Goal: Information Seeking & Learning: Learn about a topic

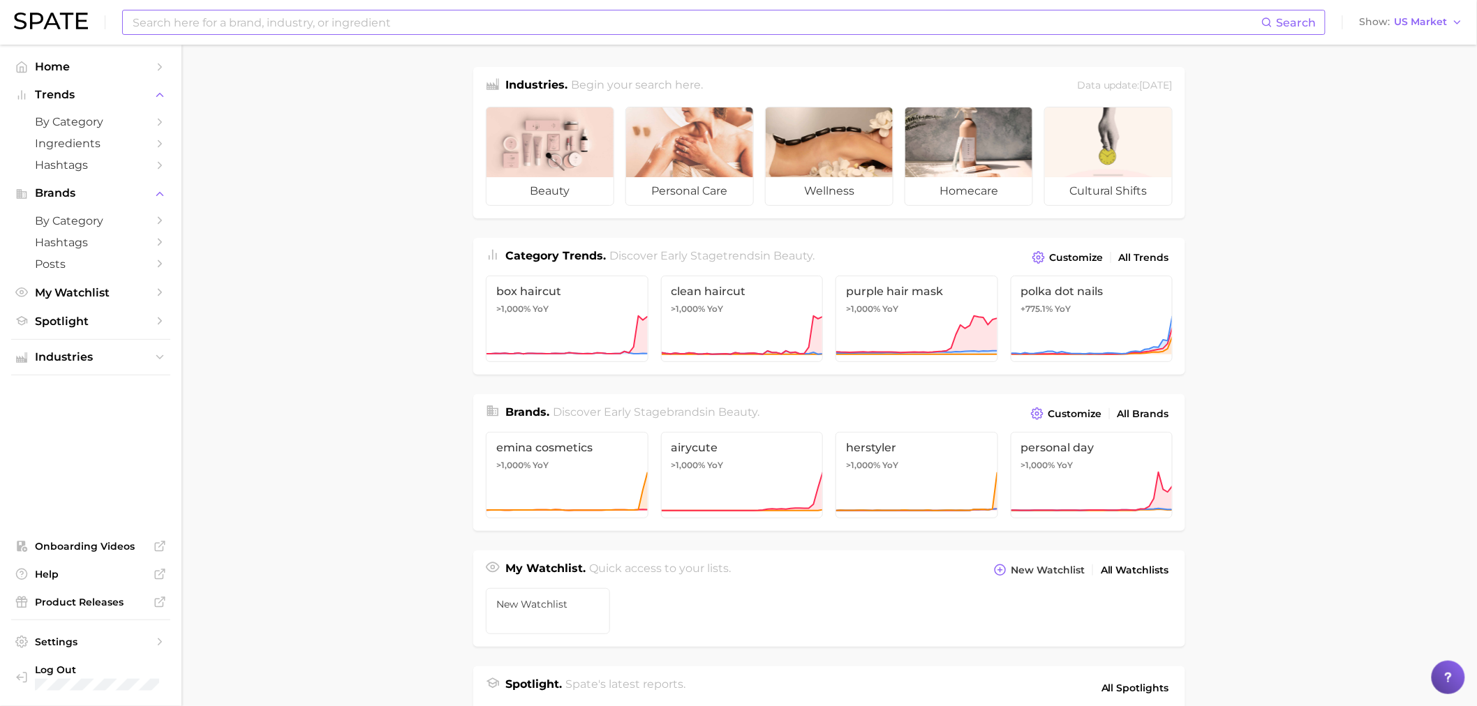
click at [175, 19] on input at bounding box center [696, 22] width 1130 height 24
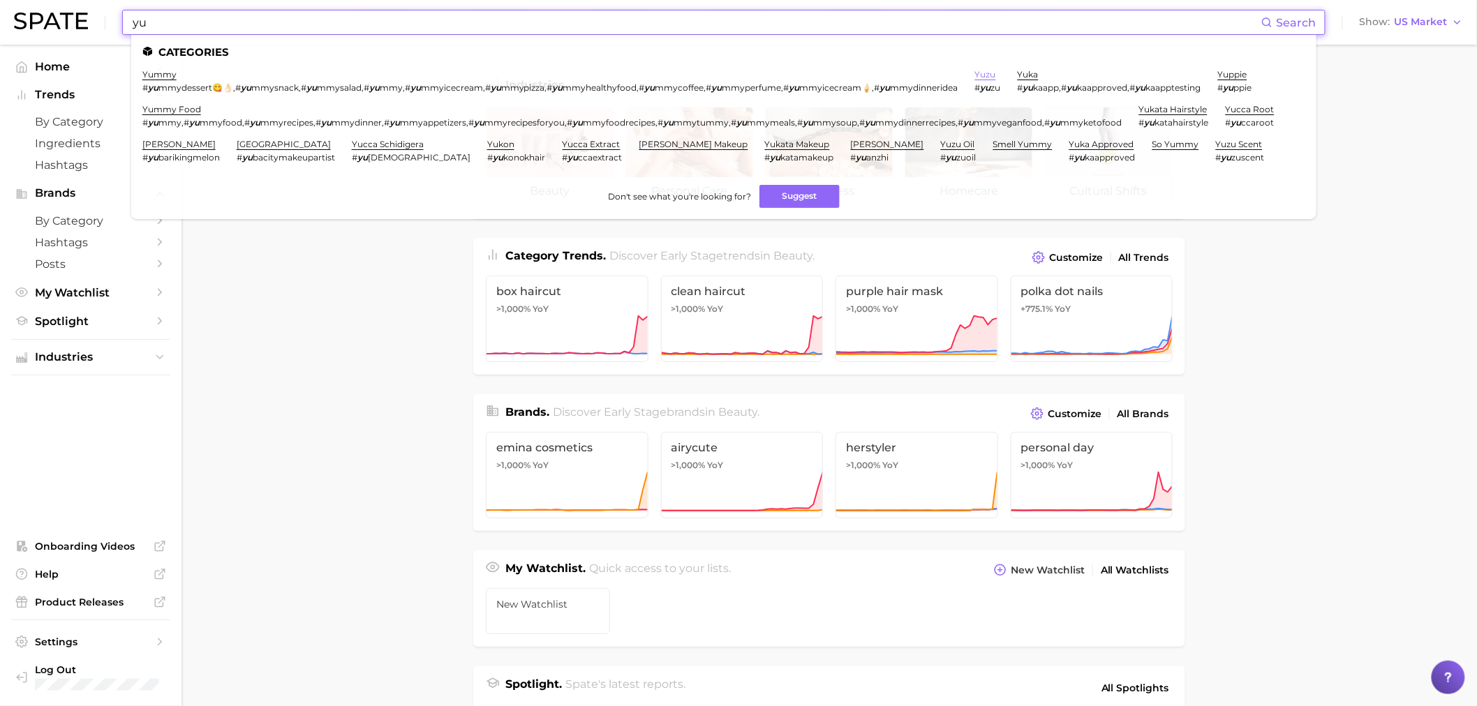
type input "yu"
click at [996, 73] on link "yuzu" at bounding box center [985, 74] width 21 height 10
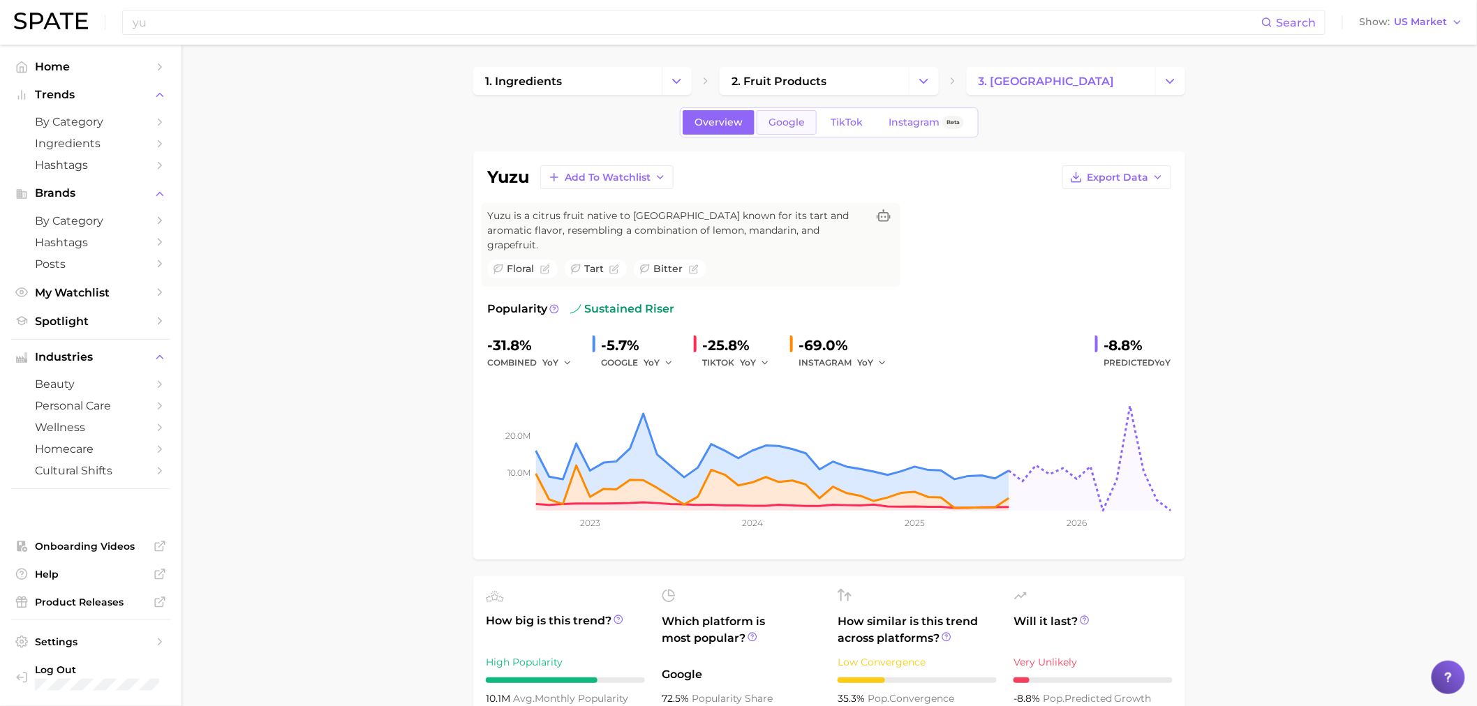
click at [785, 127] on span "Google" at bounding box center [787, 123] width 36 height 12
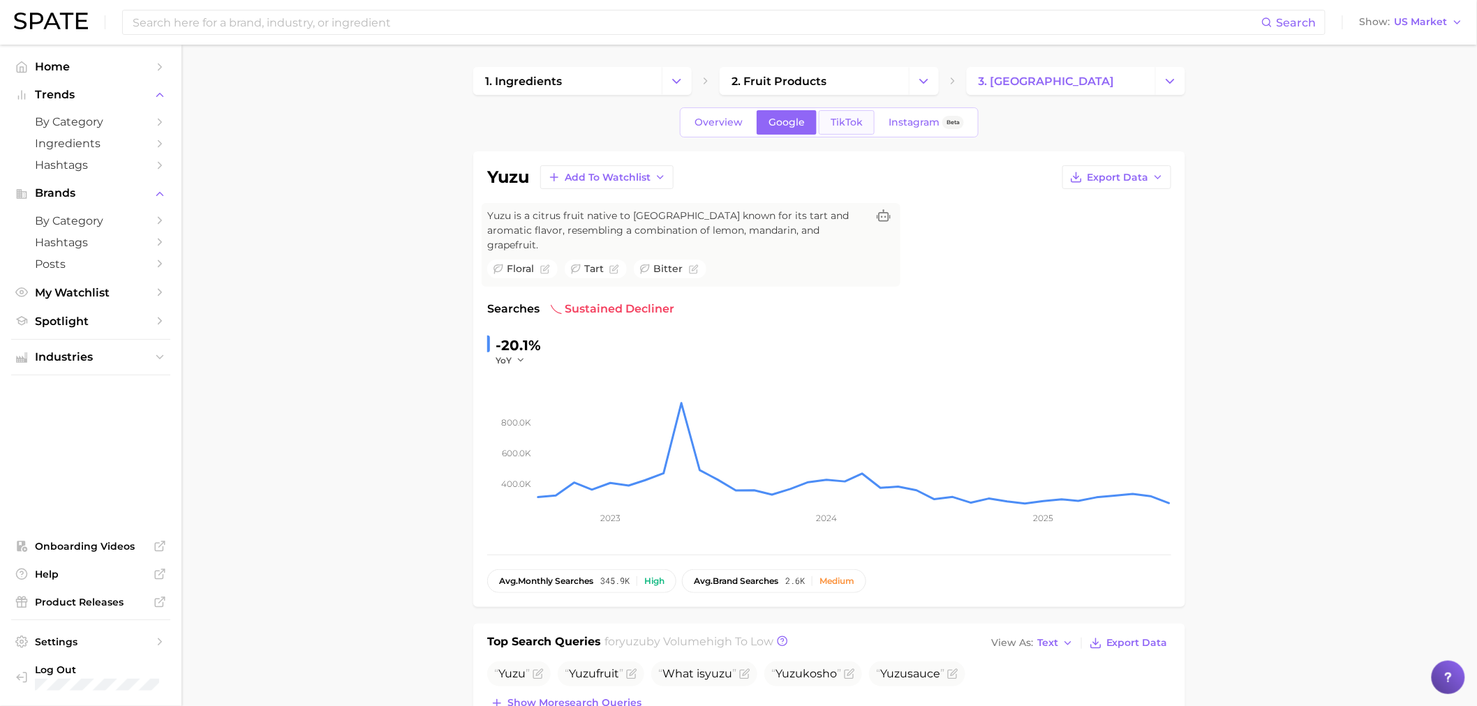
click at [847, 127] on span "TikTok" at bounding box center [847, 123] width 32 height 12
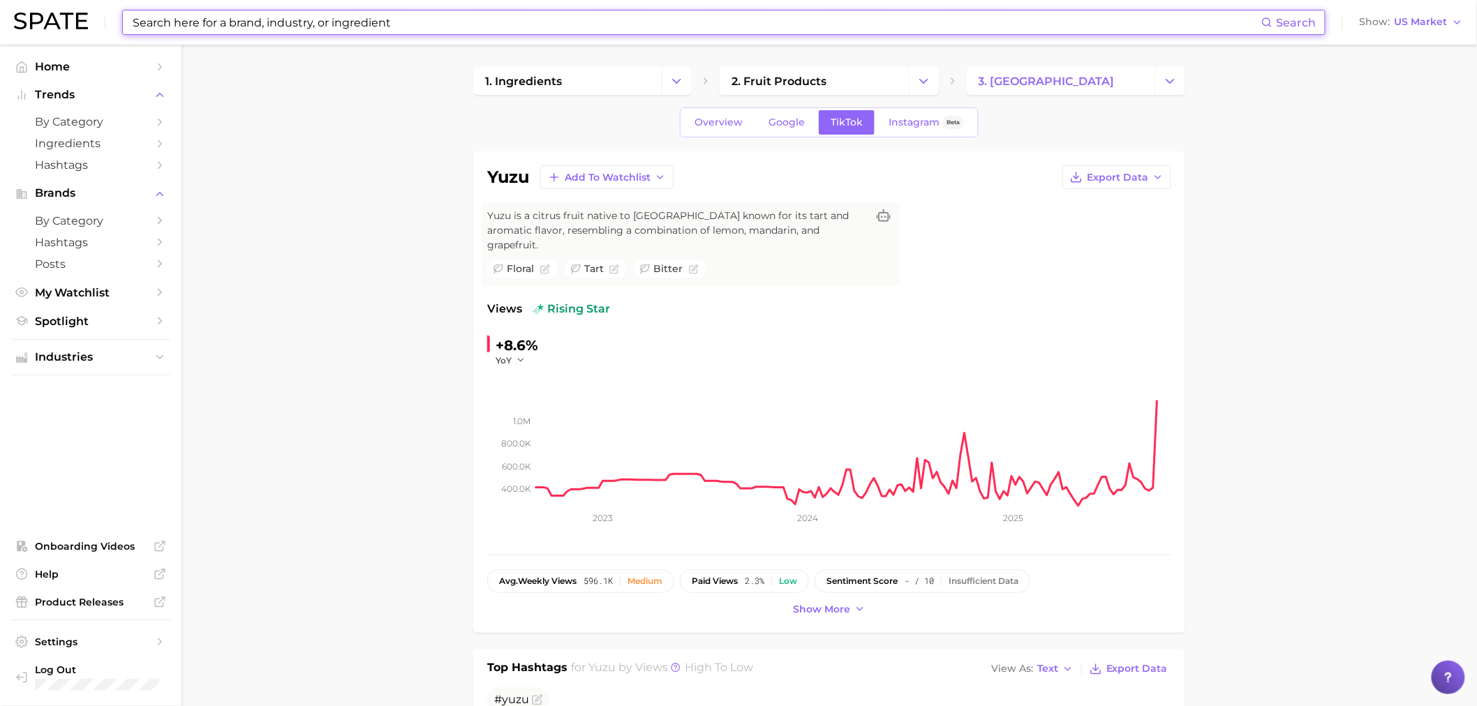
click at [398, 16] on input at bounding box center [696, 22] width 1130 height 24
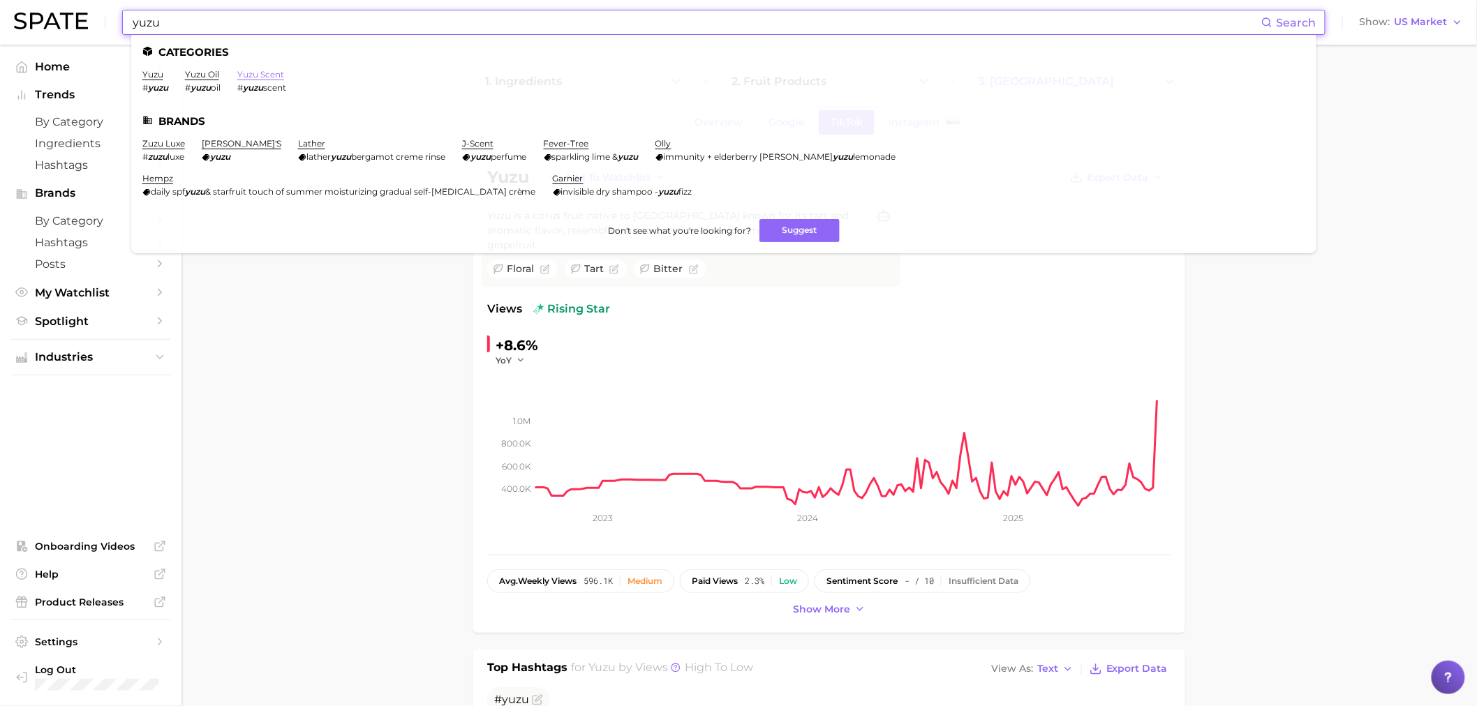
type input "yuzu"
click at [260, 70] on link "yuzu scent" at bounding box center [260, 74] width 47 height 10
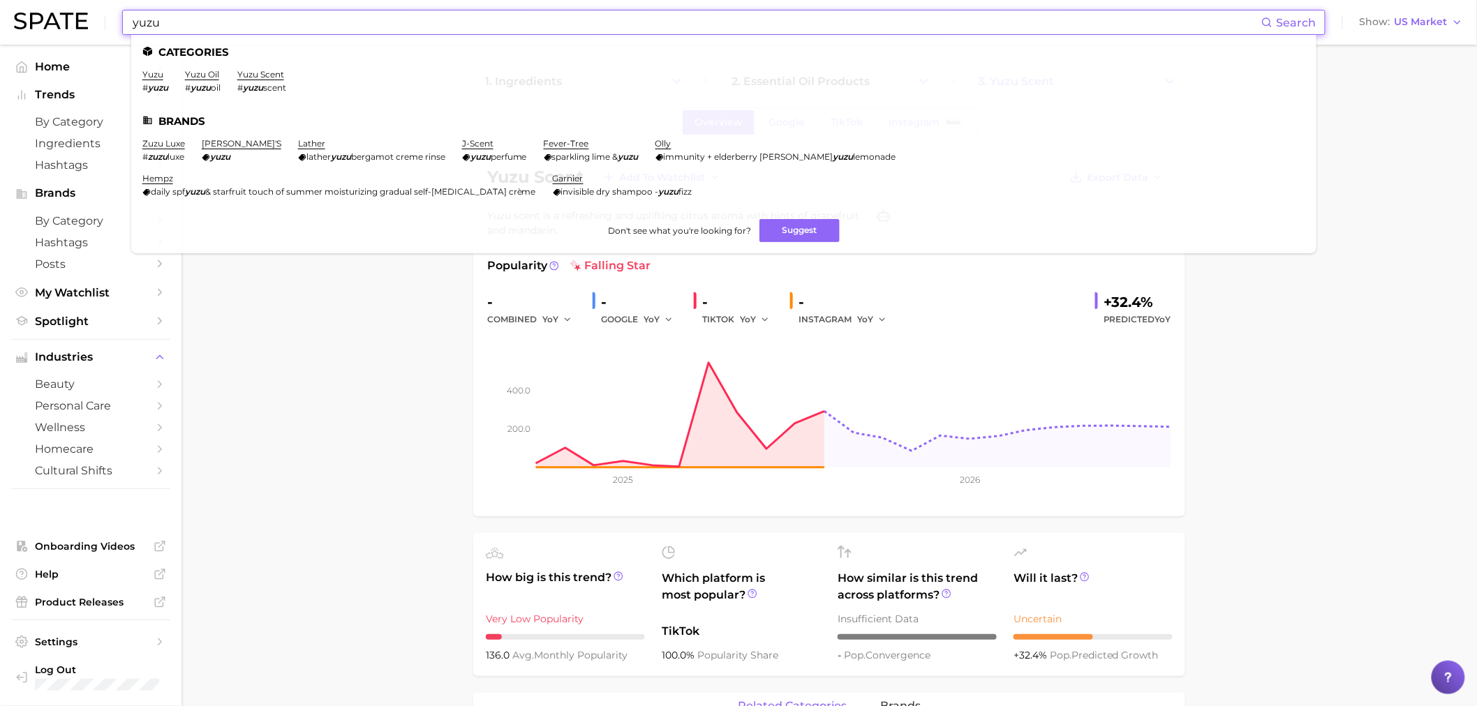
click at [224, 15] on input "yuzu" at bounding box center [696, 22] width 1130 height 24
click at [151, 73] on link "yuzu" at bounding box center [152, 74] width 21 height 10
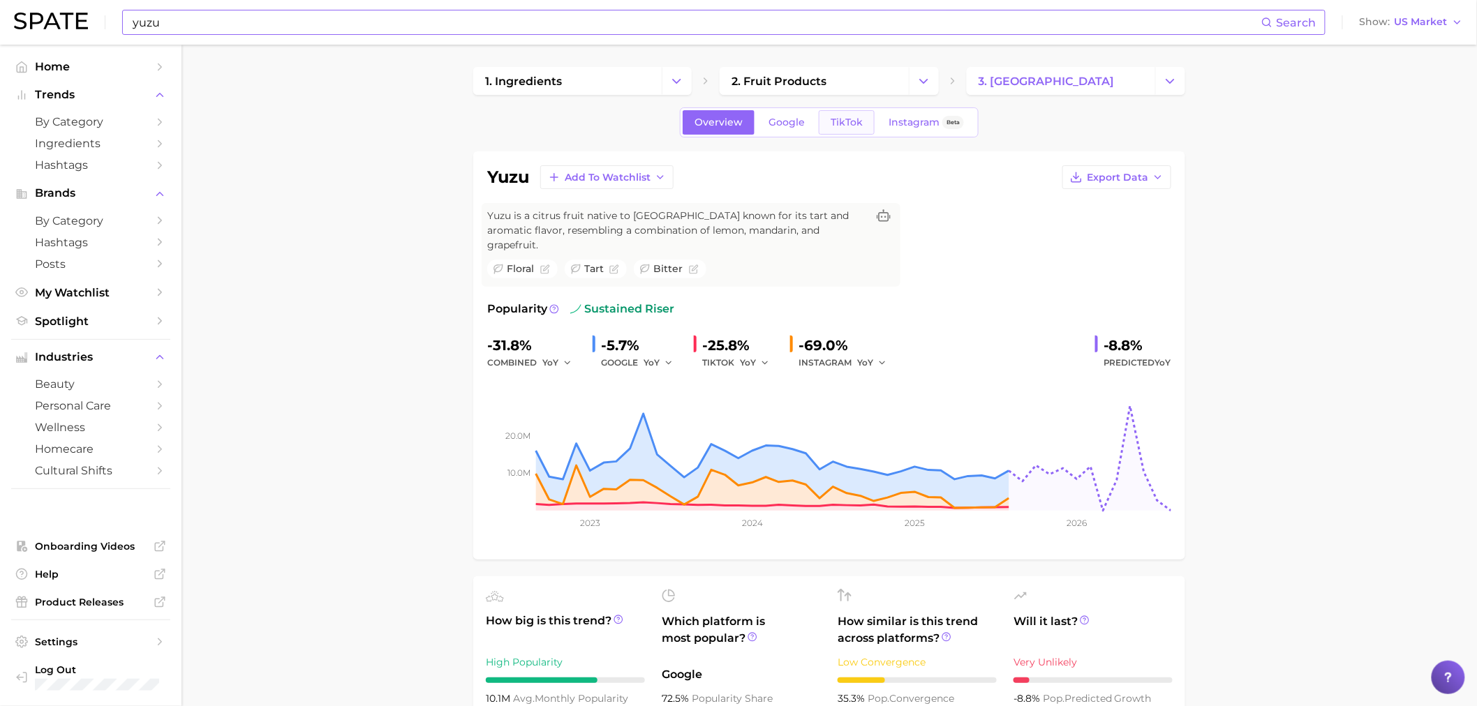
click at [846, 131] on link "TikTok" at bounding box center [847, 122] width 56 height 24
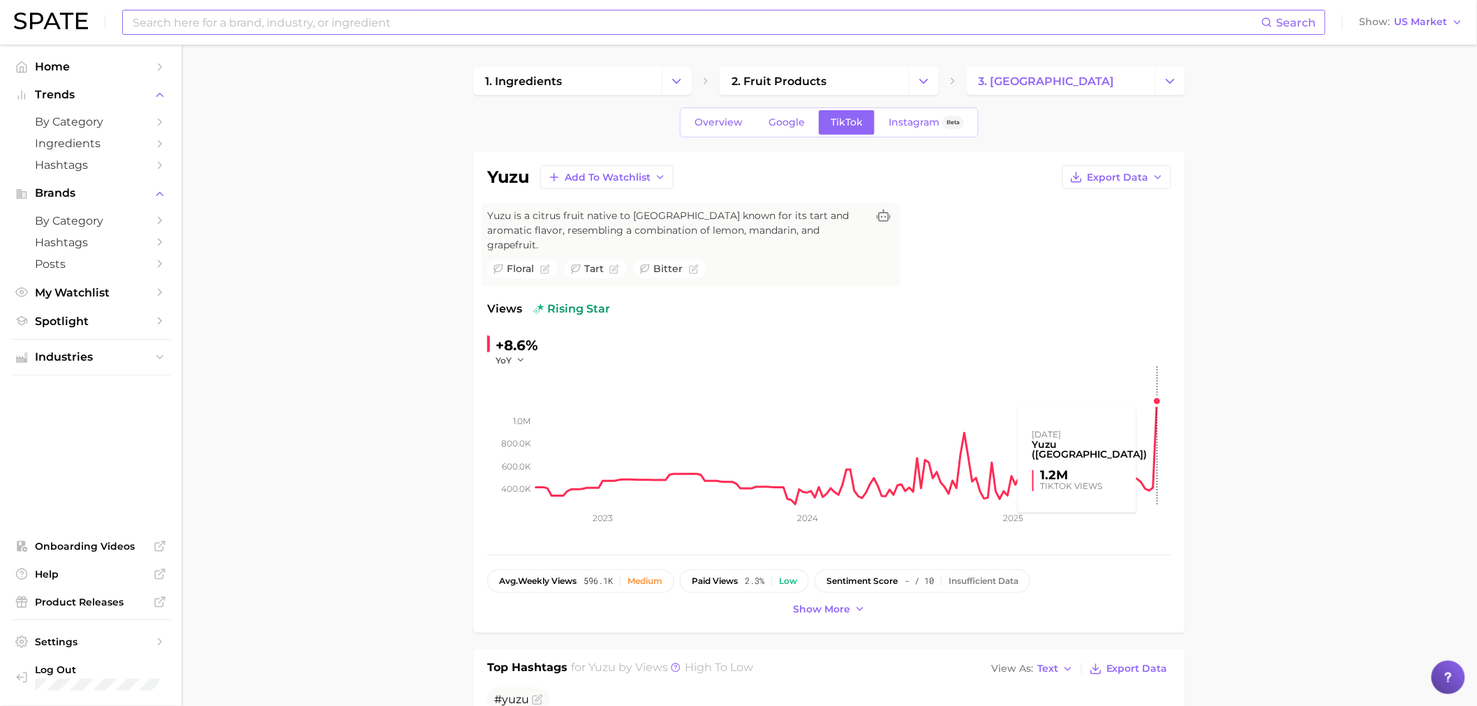
click at [1157, 388] on rect at bounding box center [853, 436] width 635 height 140
click at [1093, 448] on rect at bounding box center [853, 436] width 635 height 140
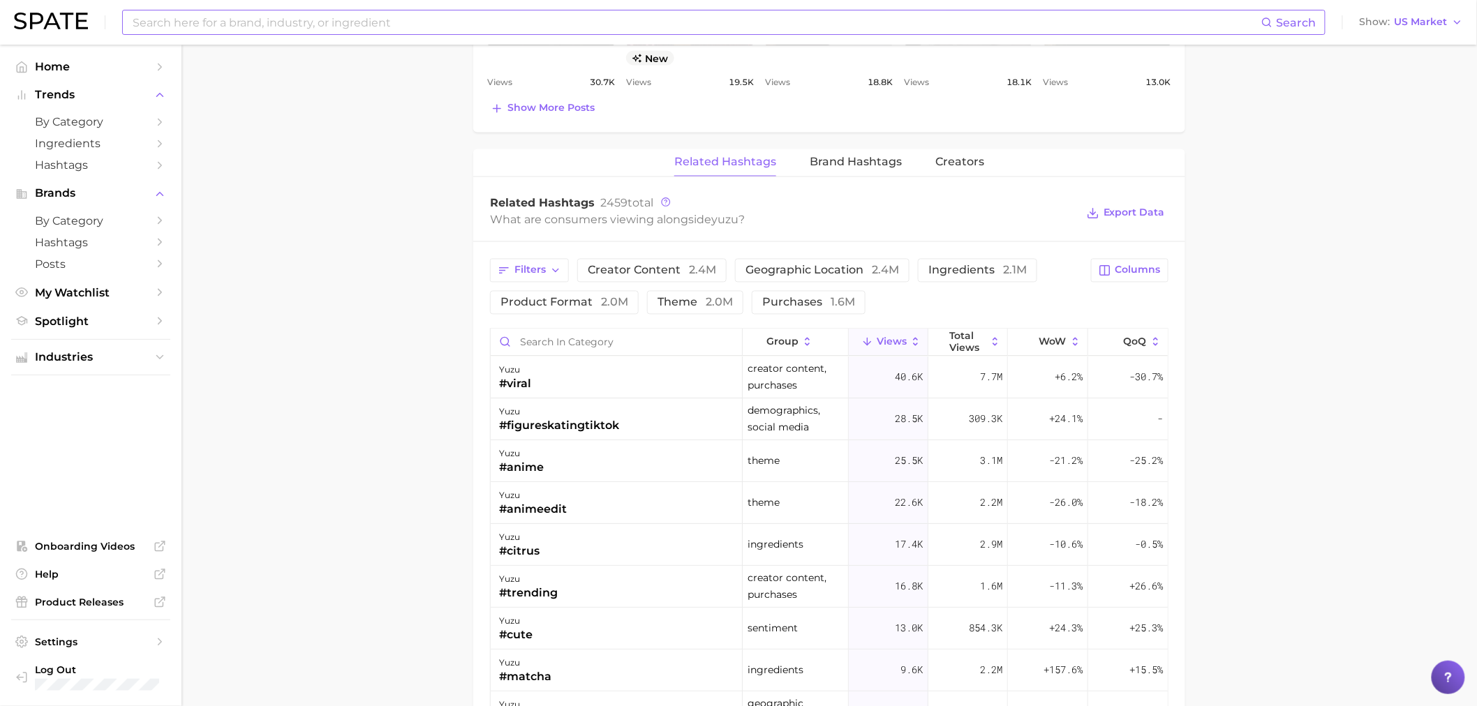
scroll to position [1034, 0]
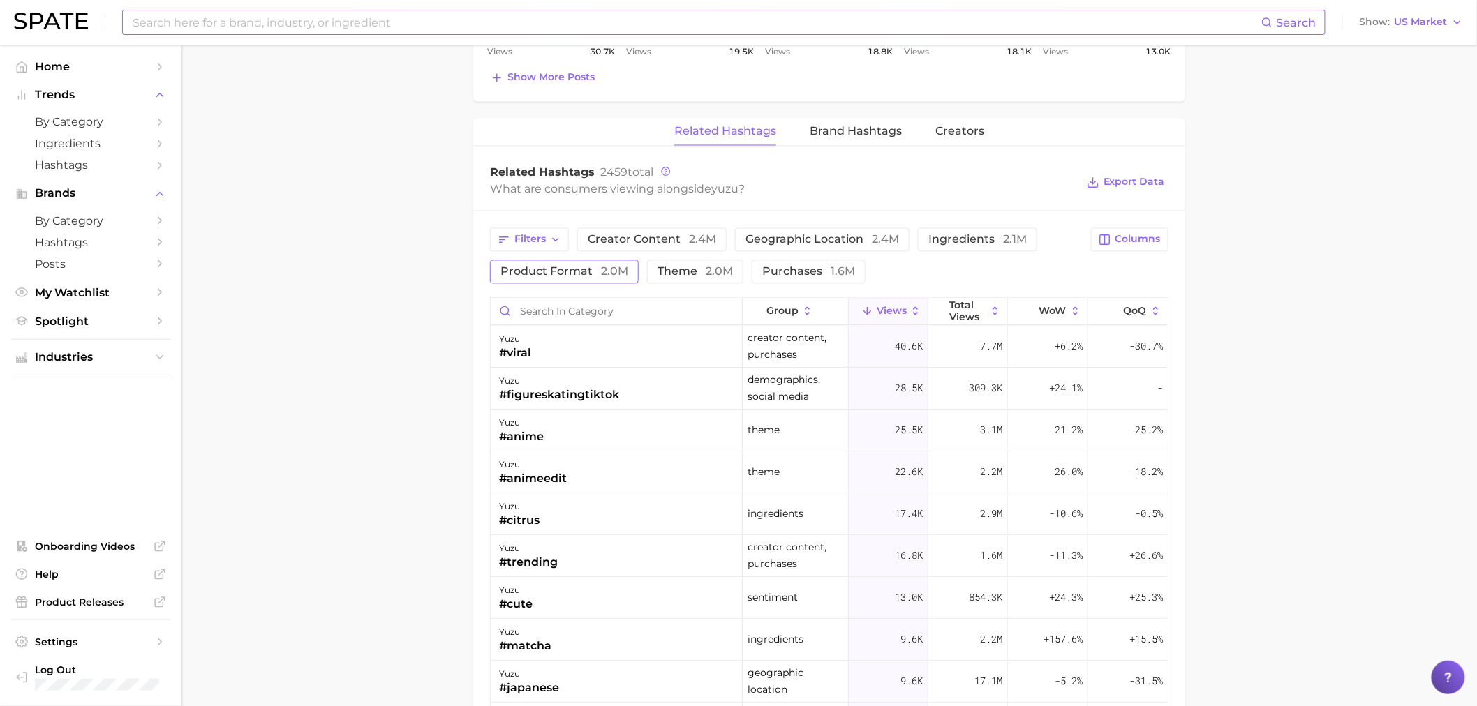
click at [598, 268] on button "product format 2.0m" at bounding box center [564, 272] width 149 height 24
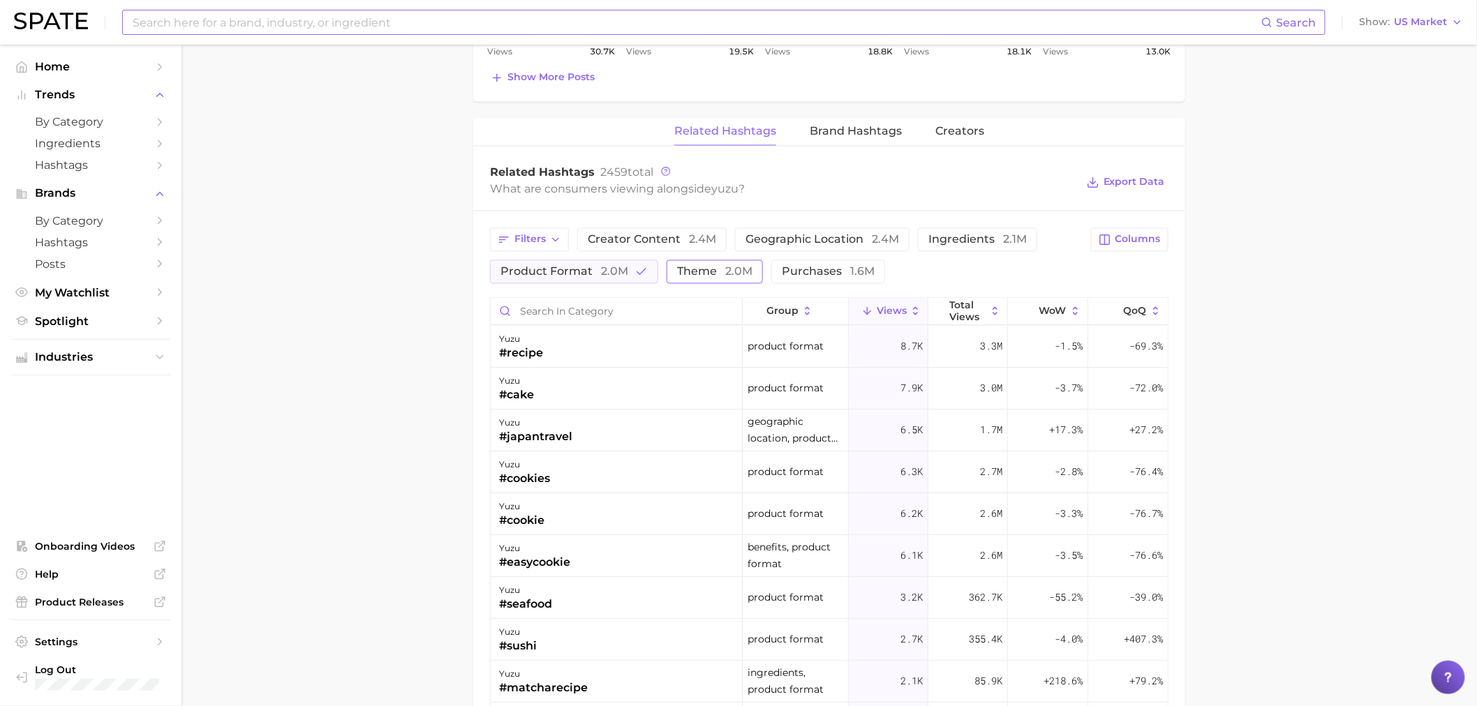
click at [719, 267] on span "theme 2.0m" at bounding box center [714, 272] width 75 height 11
click at [625, 265] on span "2.0m" at bounding box center [614, 271] width 27 height 13
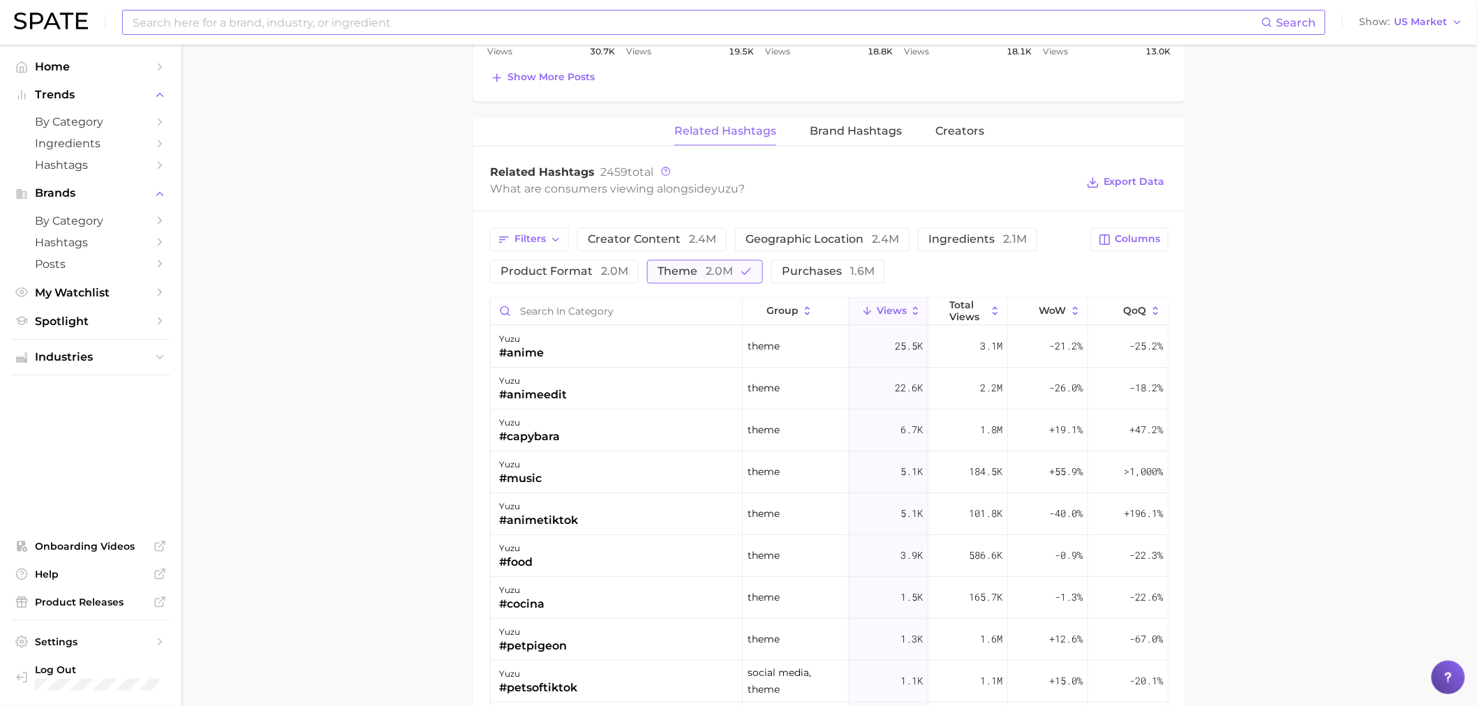
click at [690, 267] on span "theme 2.0m" at bounding box center [695, 272] width 75 height 11
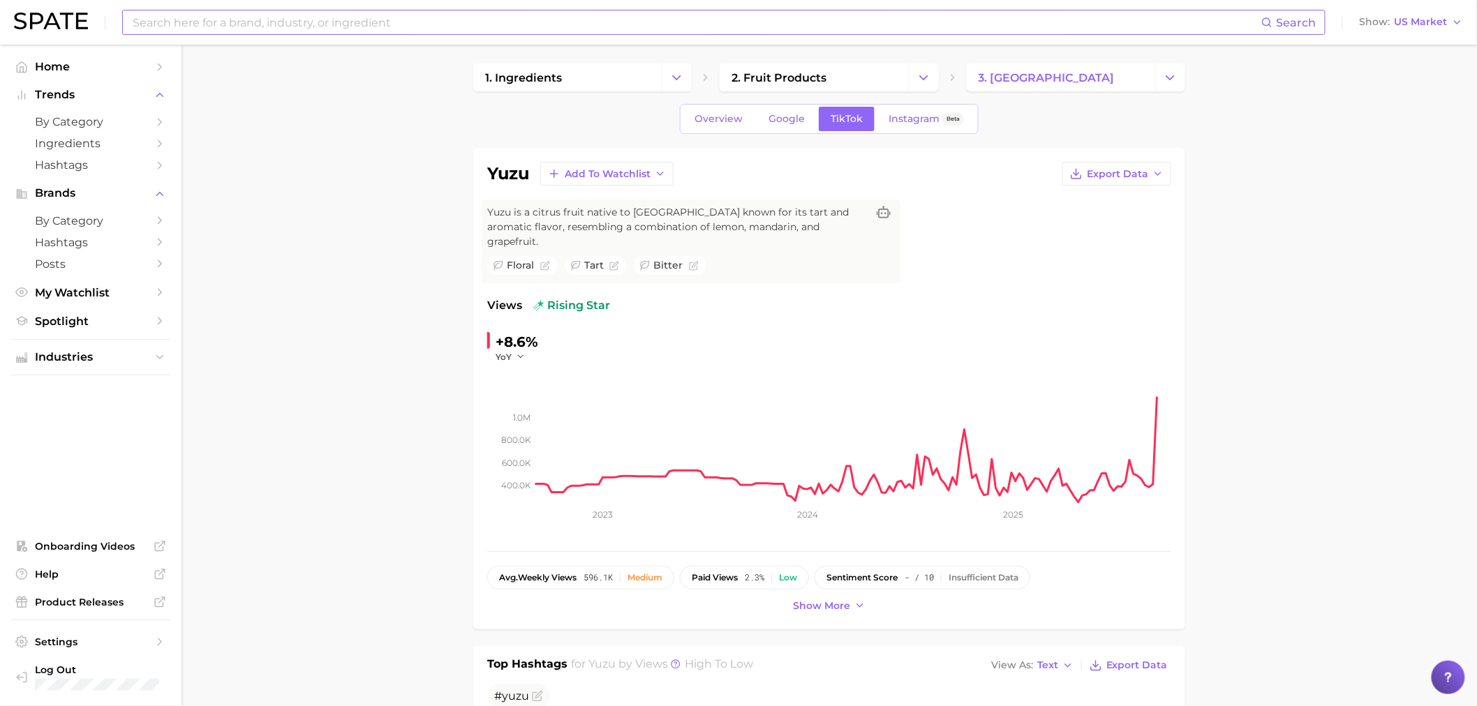
scroll to position [0, 0]
click at [1160, 172] on icon "button" at bounding box center [1157, 177] width 11 height 11
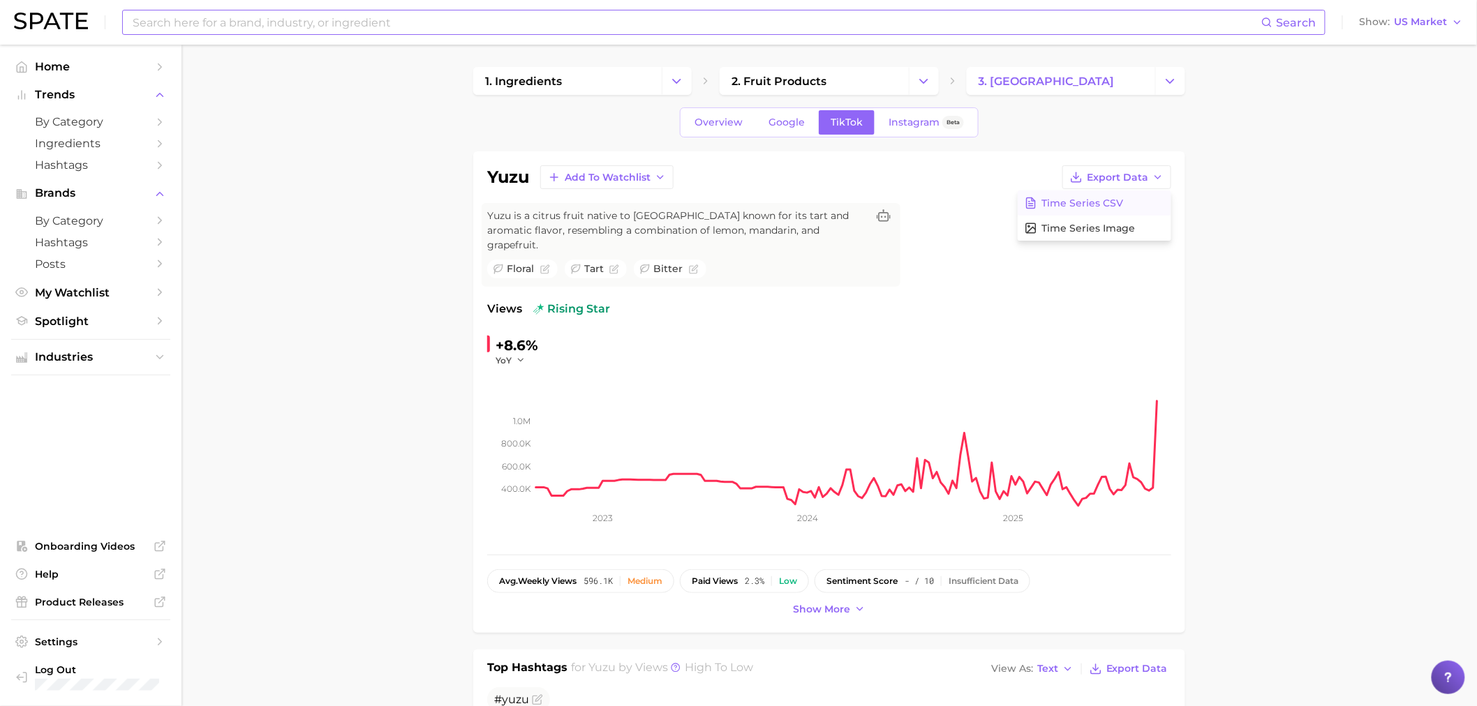
click at [1129, 204] on button "Time Series CSV" at bounding box center [1095, 203] width 154 height 25
click at [720, 126] on span "Overview" at bounding box center [719, 123] width 48 height 12
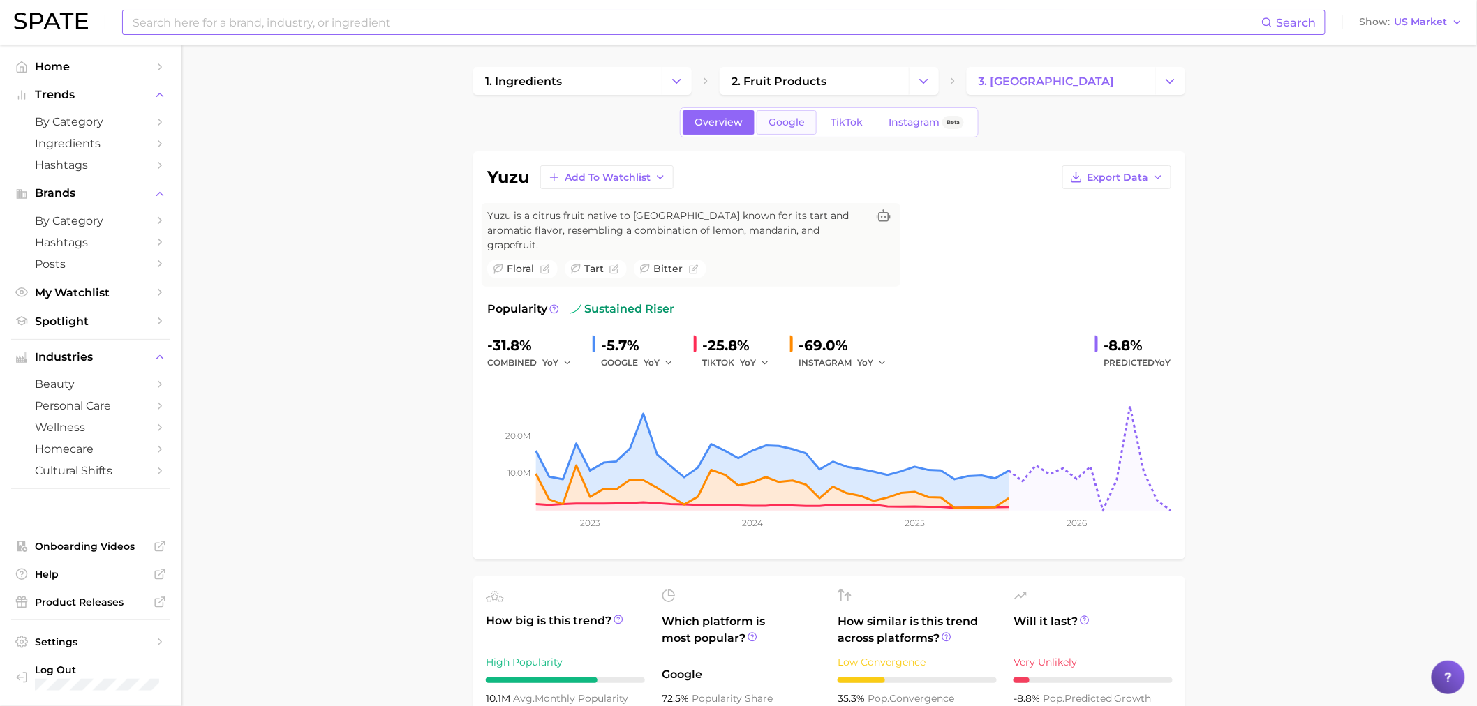
click at [800, 122] on span "Google" at bounding box center [787, 123] width 36 height 12
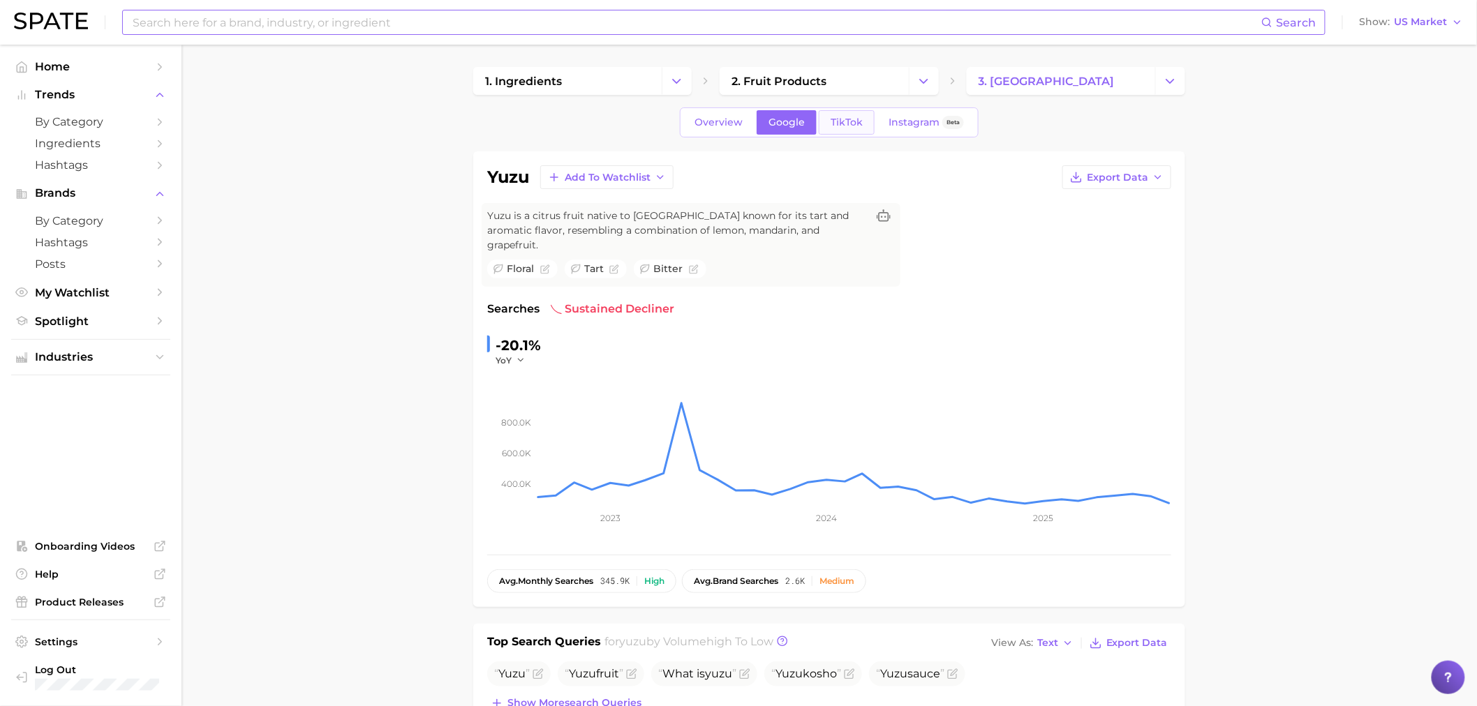
click at [839, 121] on span "TikTok" at bounding box center [847, 123] width 32 height 12
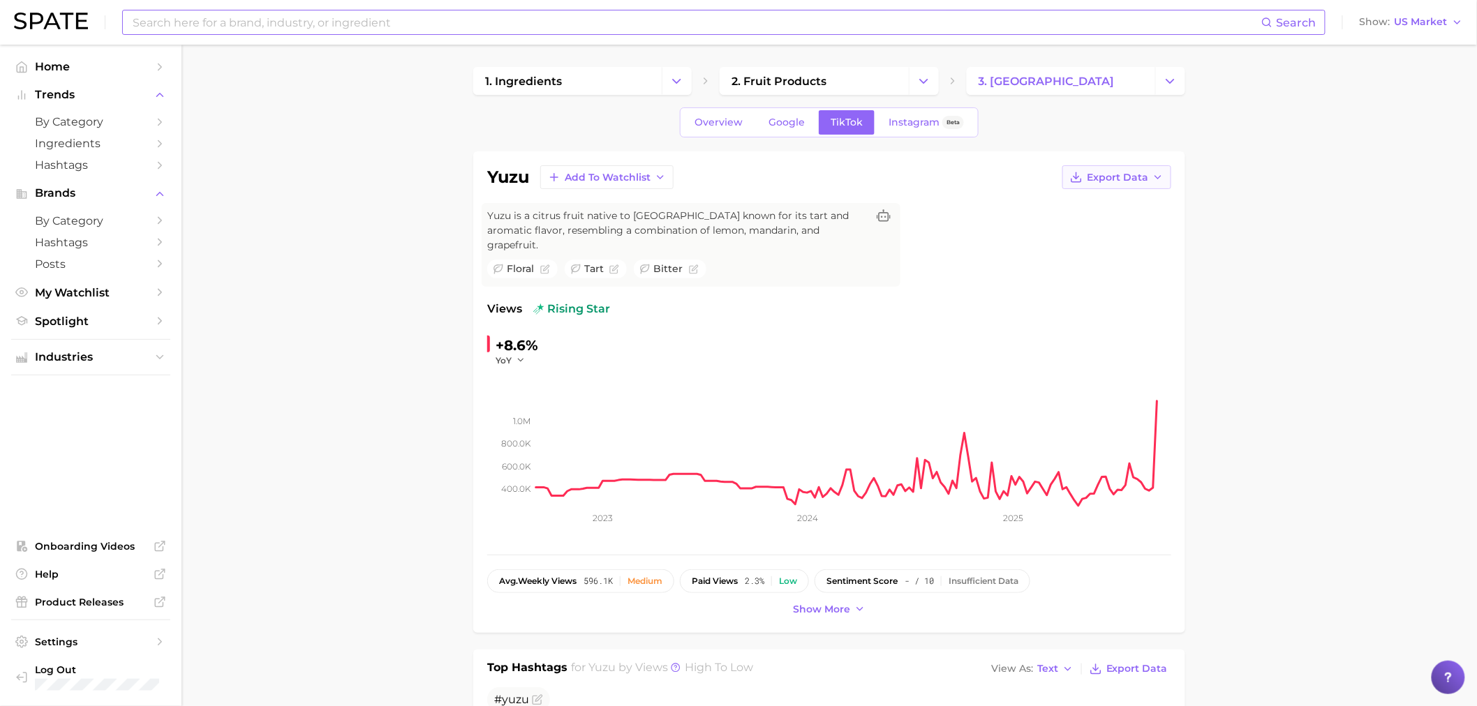
click at [1145, 182] on span "Export Data" at bounding box center [1117, 178] width 61 height 12
click at [1127, 225] on span "Time Series Image" at bounding box center [1089, 229] width 94 height 12
